Goal: Task Accomplishment & Management: Manage account settings

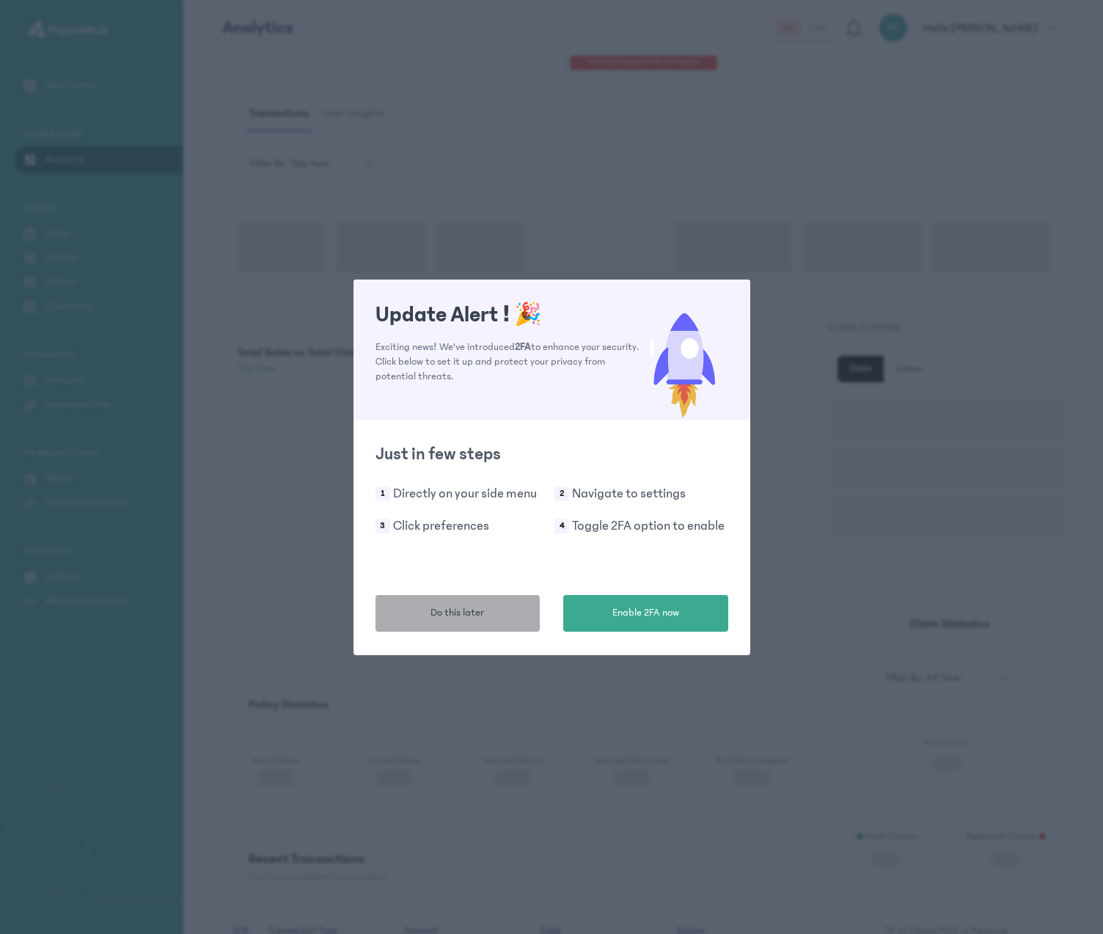
click at [528, 620] on button "Do this later" at bounding box center [458, 613] width 165 height 37
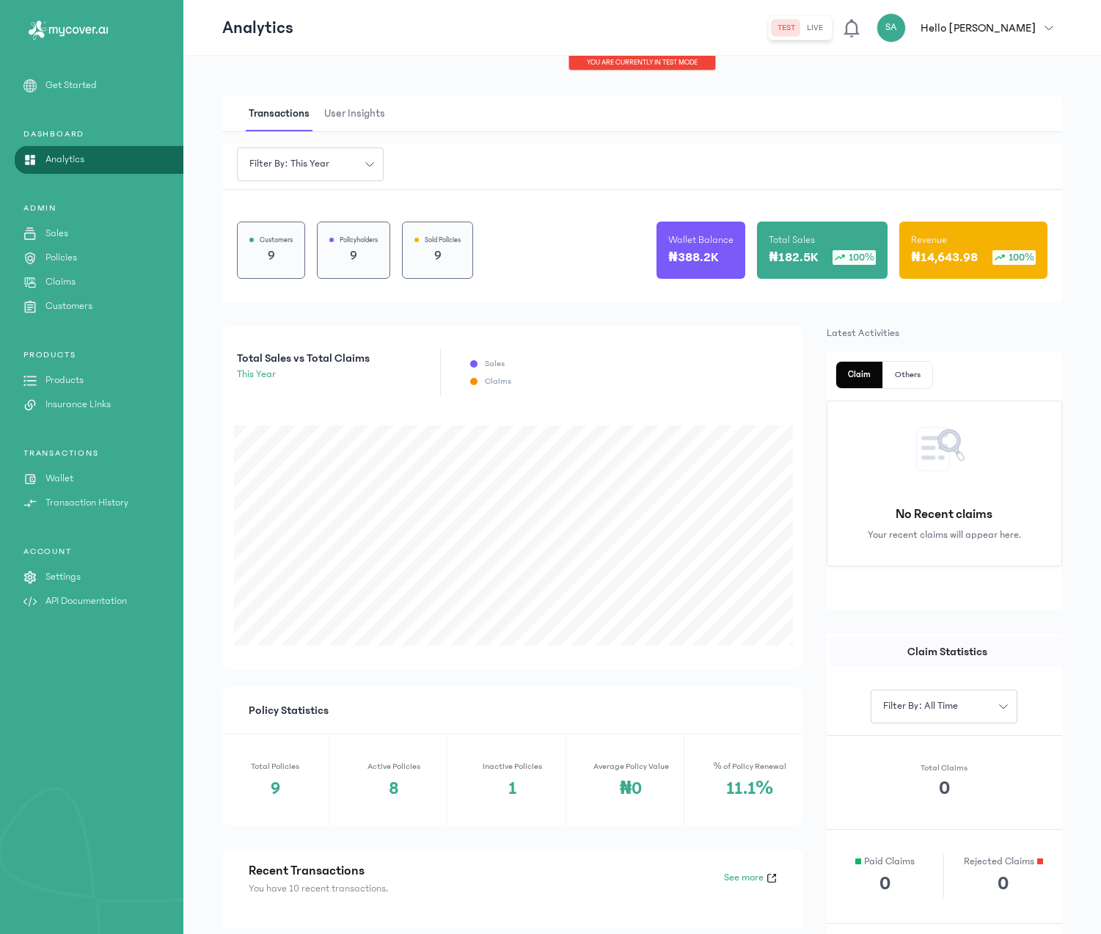
click at [75, 406] on p "Insurance Links" at bounding box center [77, 404] width 65 height 15
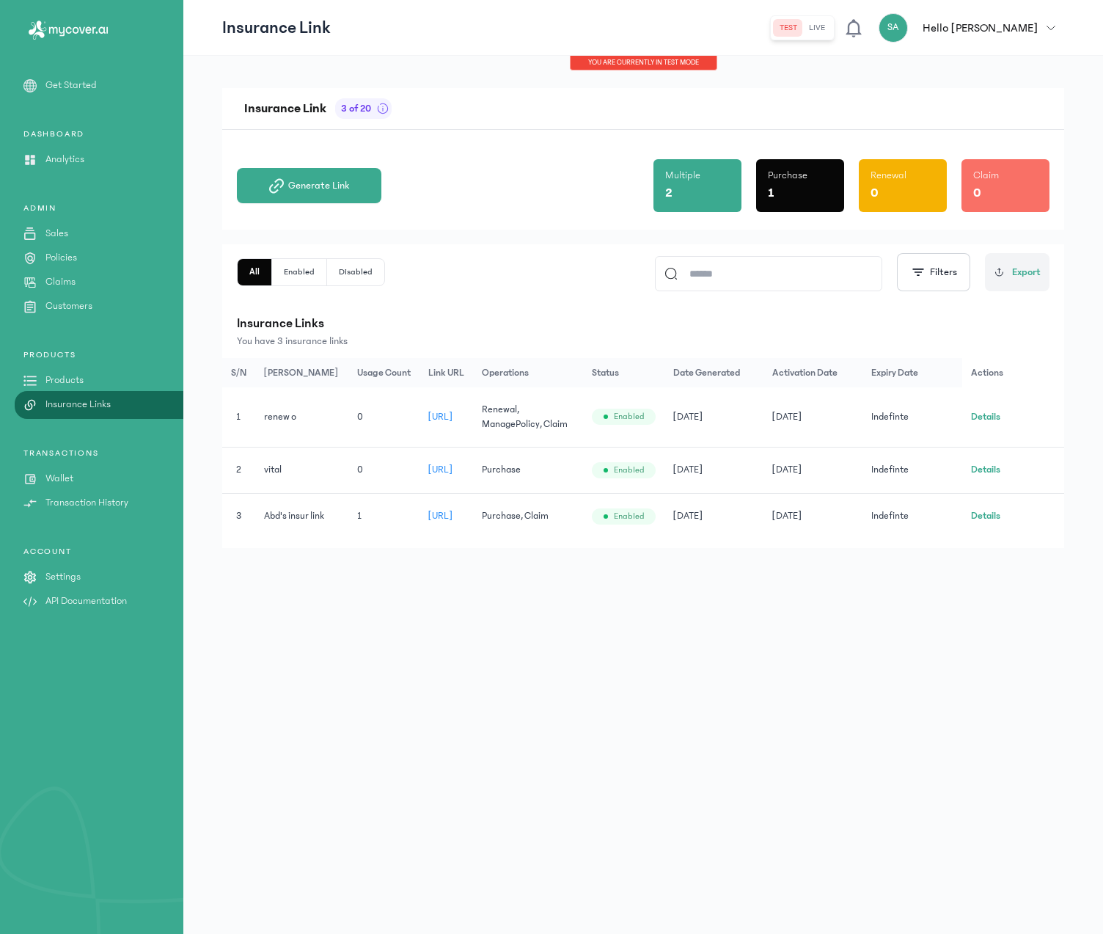
click at [992, 414] on button "Details" at bounding box center [985, 416] width 29 height 15
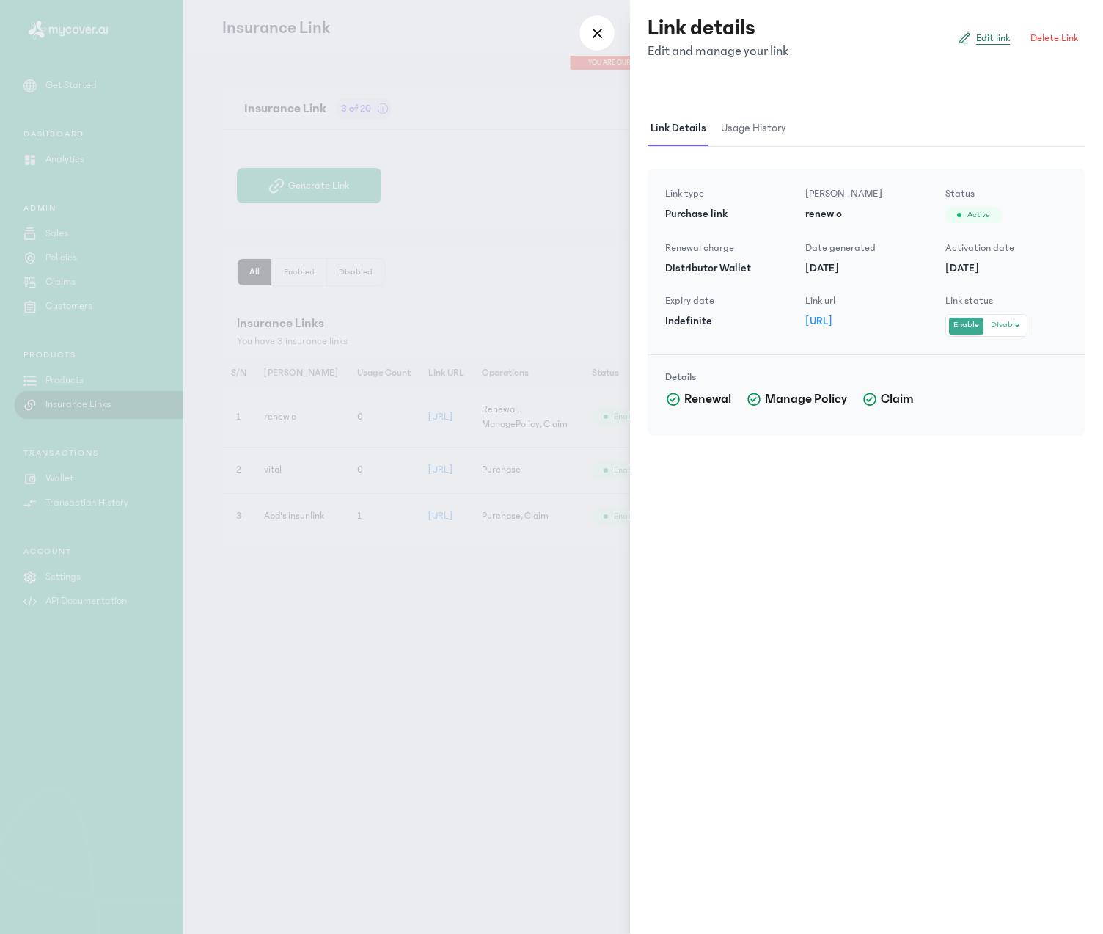
click at [990, 43] on span "Edit link" at bounding box center [993, 38] width 34 height 15
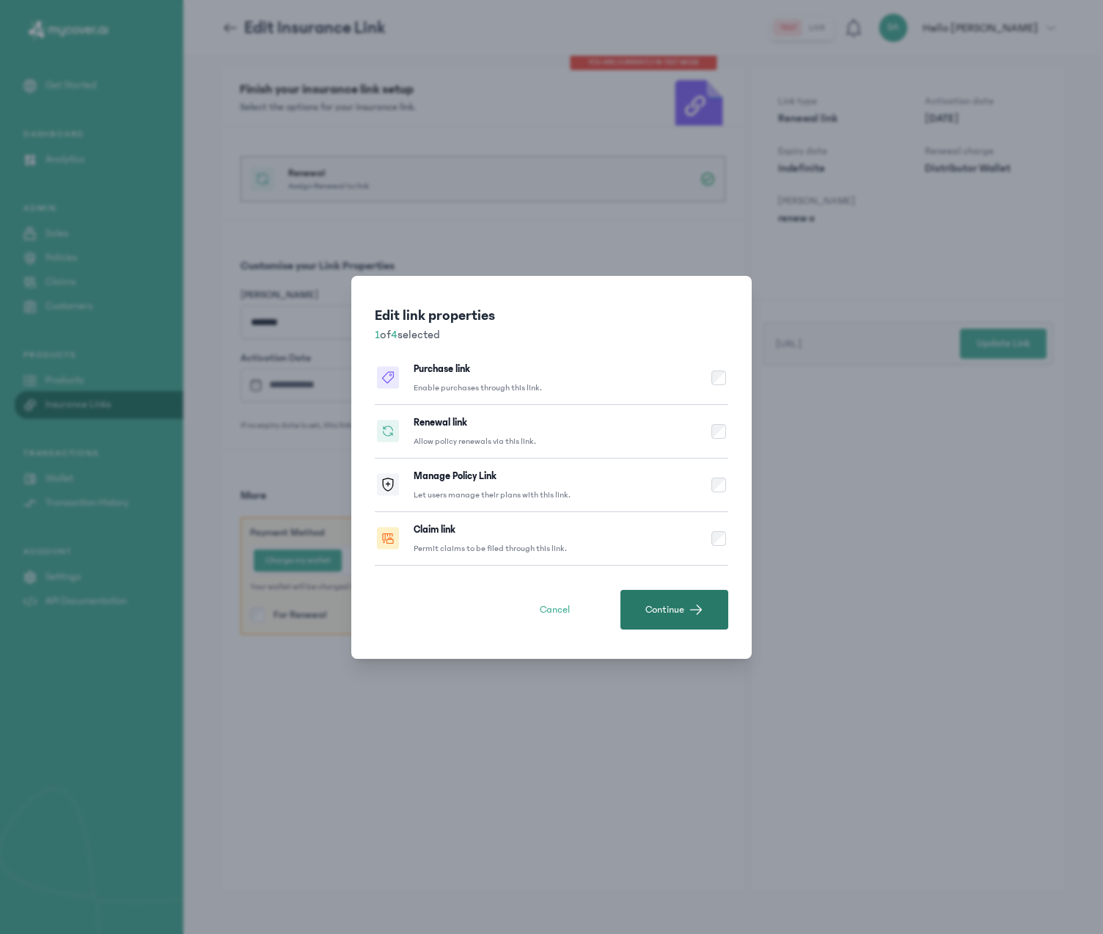
click at [698, 608] on span "button" at bounding box center [696, 609] width 15 height 15
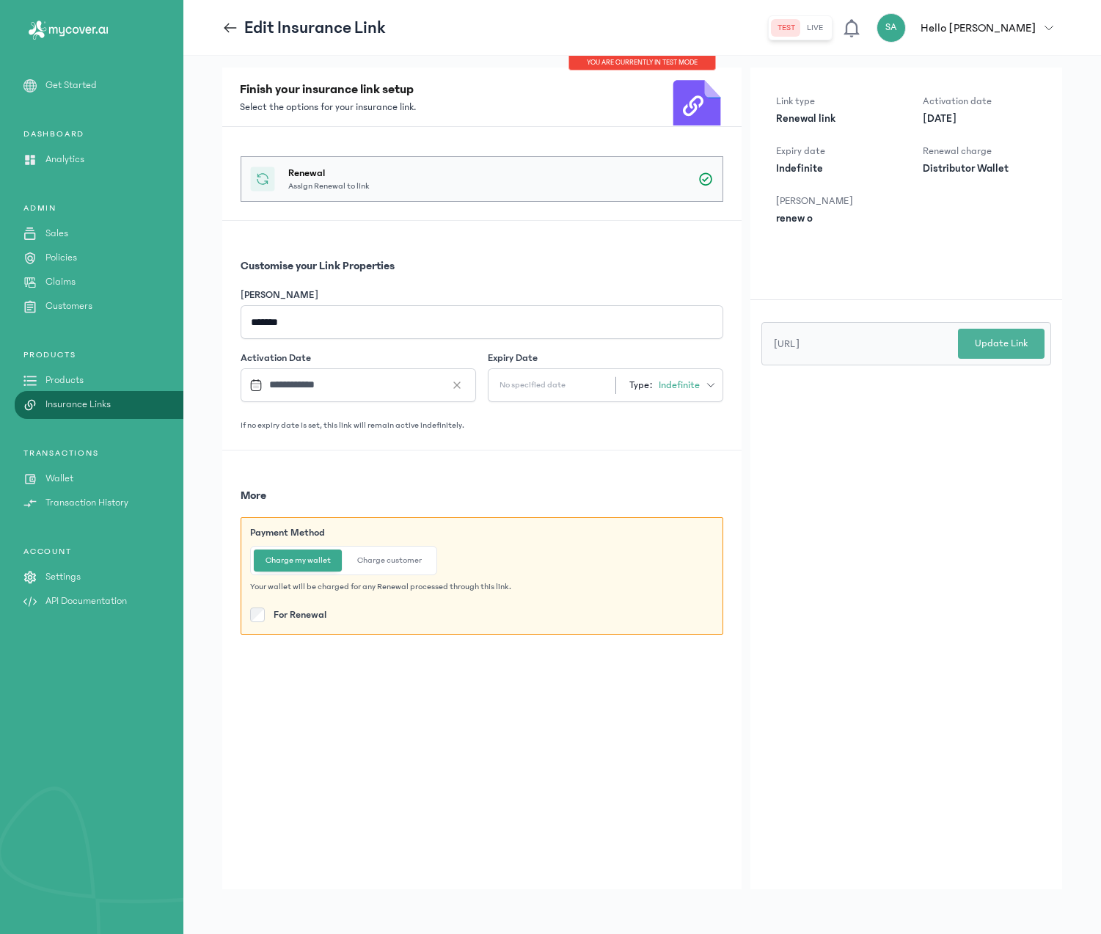
click at [1000, 345] on p "Update Link" at bounding box center [1001, 343] width 53 height 15
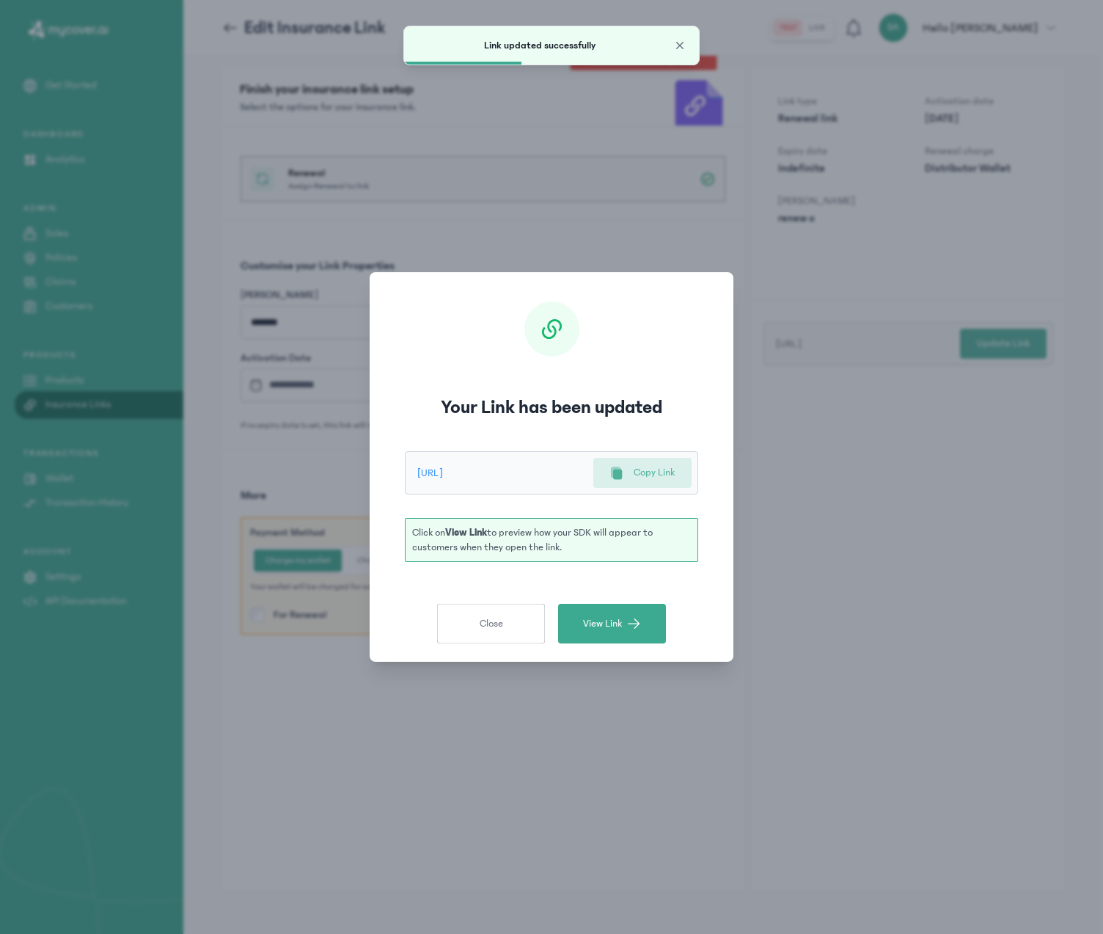
click at [650, 468] on p "Copy Link" at bounding box center [654, 472] width 41 height 15
click at [642, 469] on p "Copy Link" at bounding box center [654, 472] width 41 height 15
click at [483, 628] on span "Close" at bounding box center [491, 623] width 23 height 15
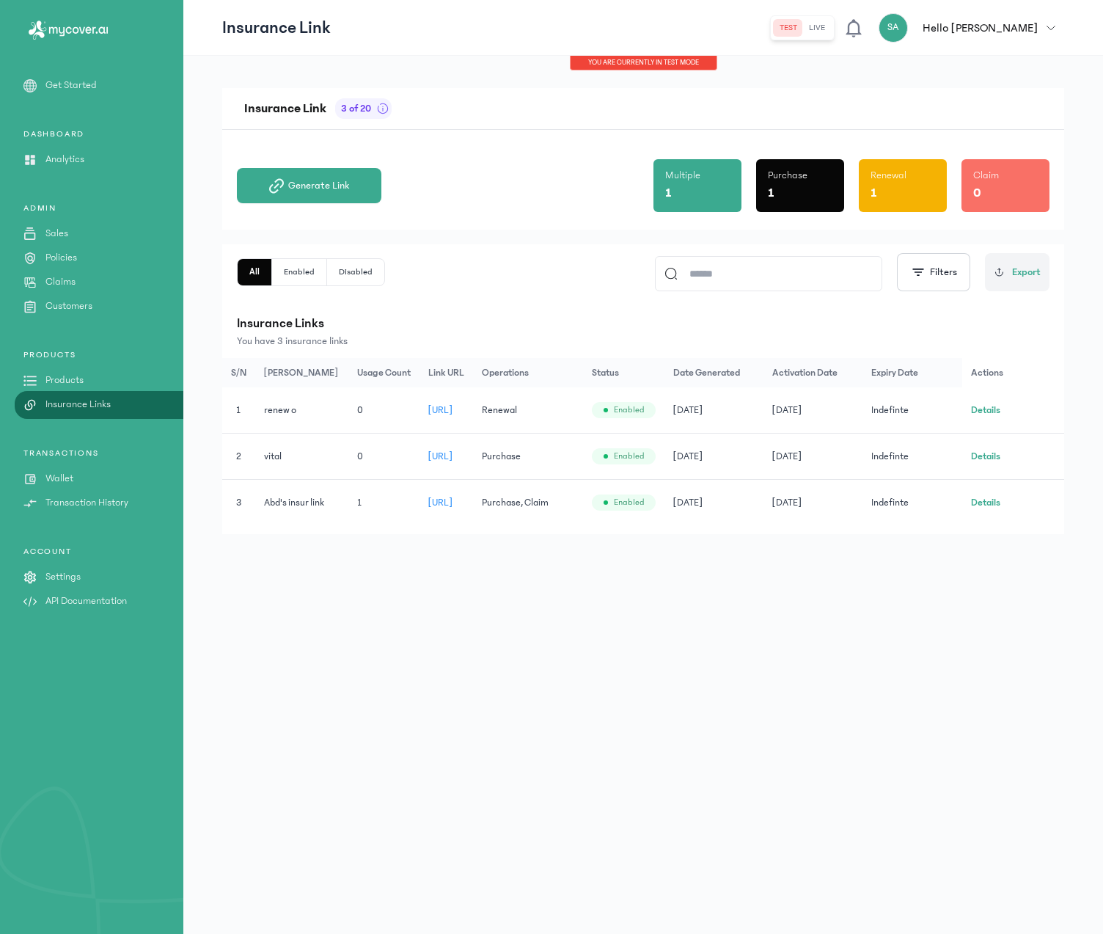
click at [994, 409] on button "Details" at bounding box center [985, 410] width 29 height 15
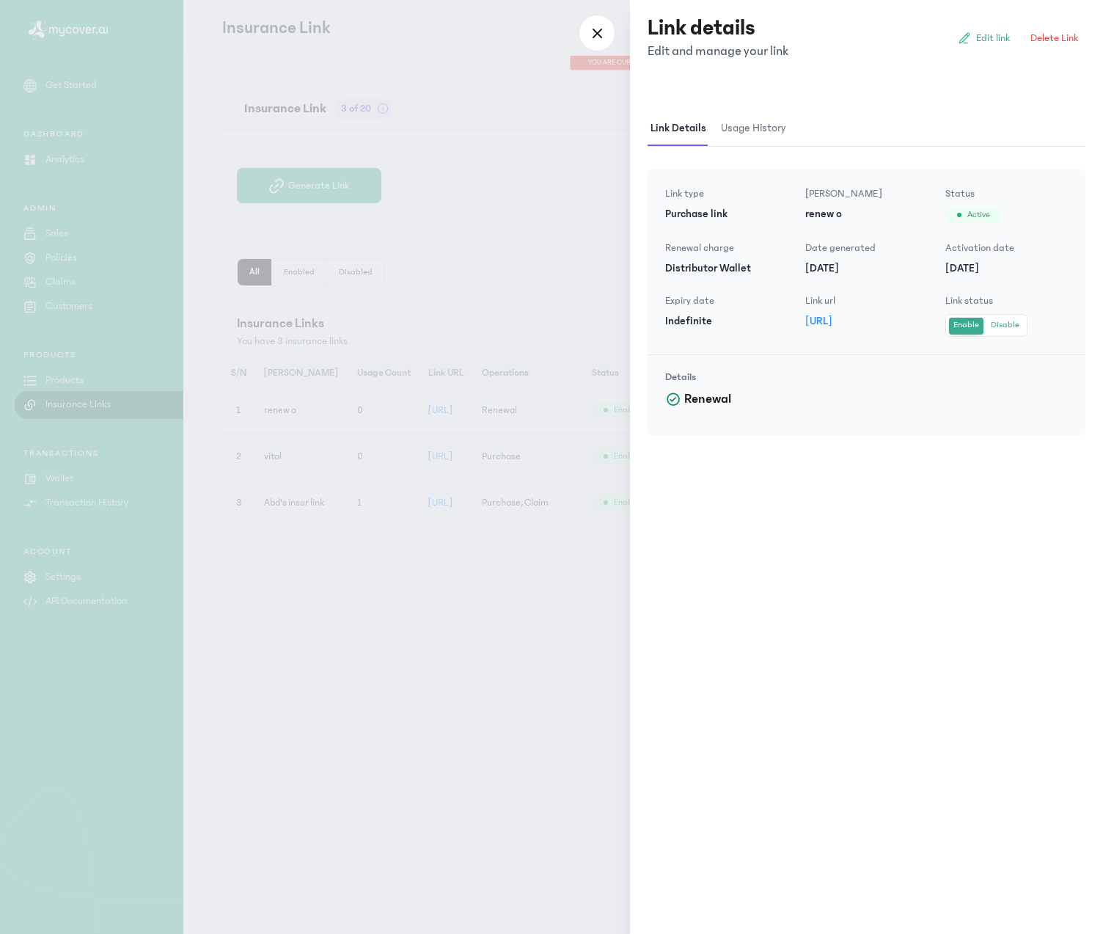
click at [436, 591] on div at bounding box center [551, 467] width 1103 height 934
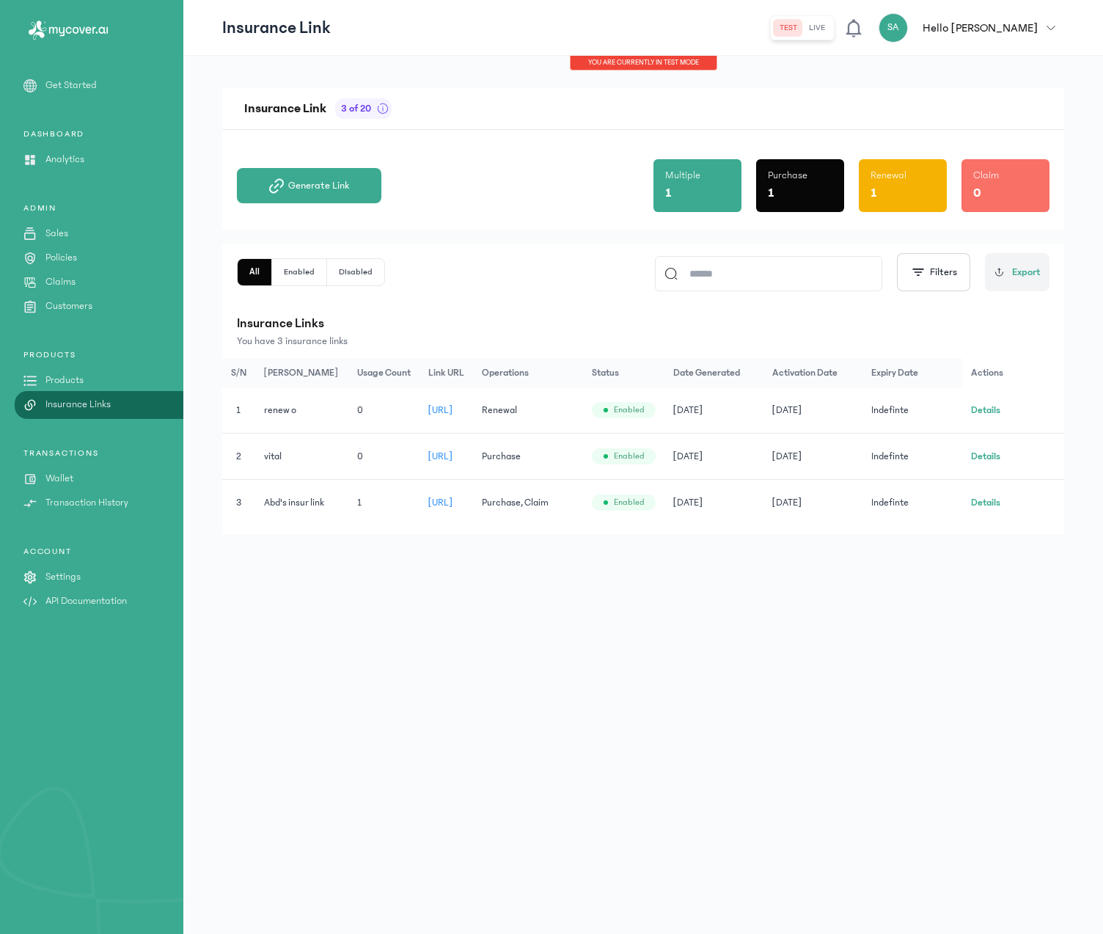
click at [453, 455] on span "[URL]" at bounding box center [440, 456] width 25 height 10
